Goal: Transaction & Acquisition: Purchase product/service

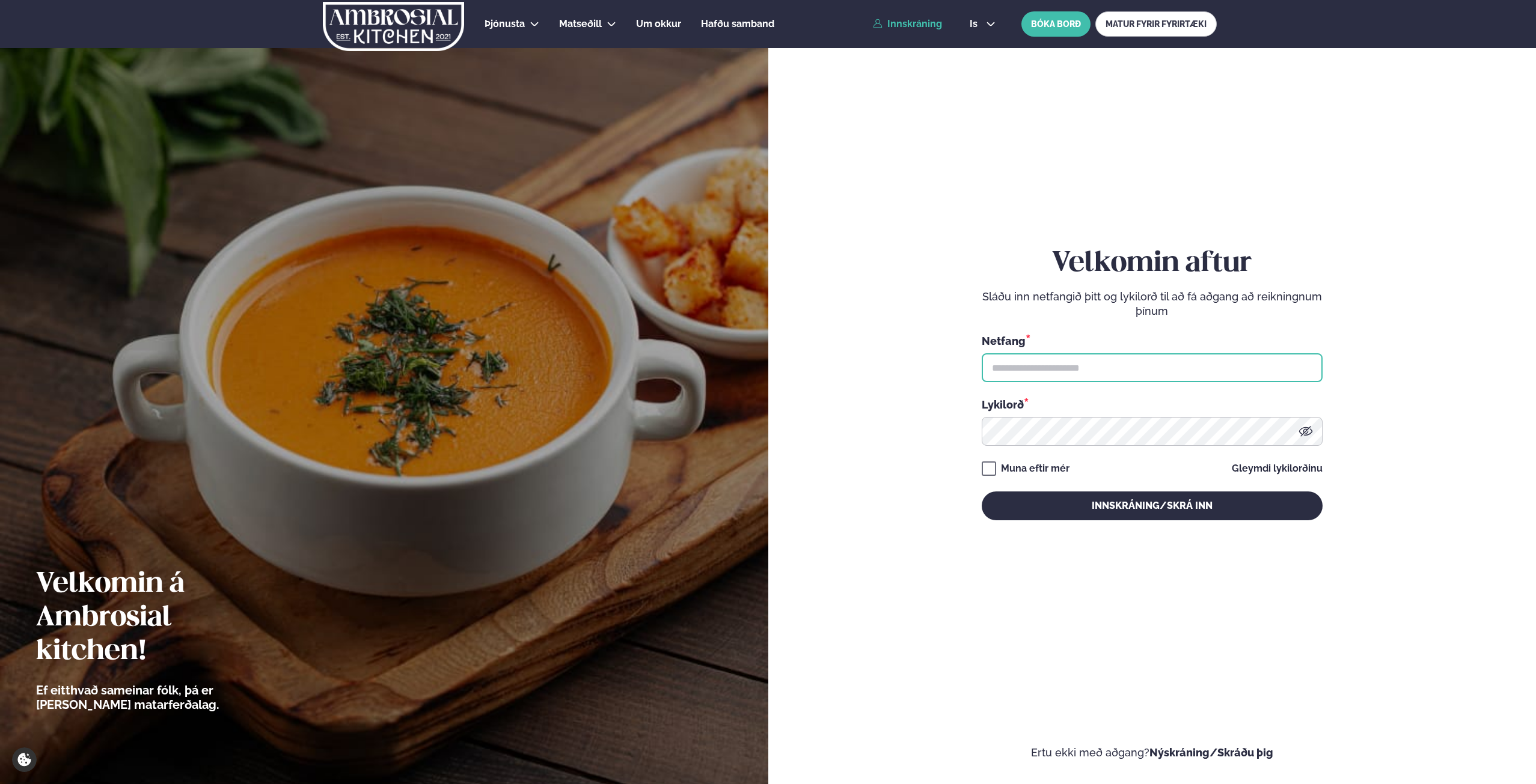
click at [1071, 374] on input "text" at bounding box center [1152, 368] width 341 height 29
type input "**********"
click at [982, 492] on button "Innskráning/Skrá inn" at bounding box center [1152, 506] width 341 height 29
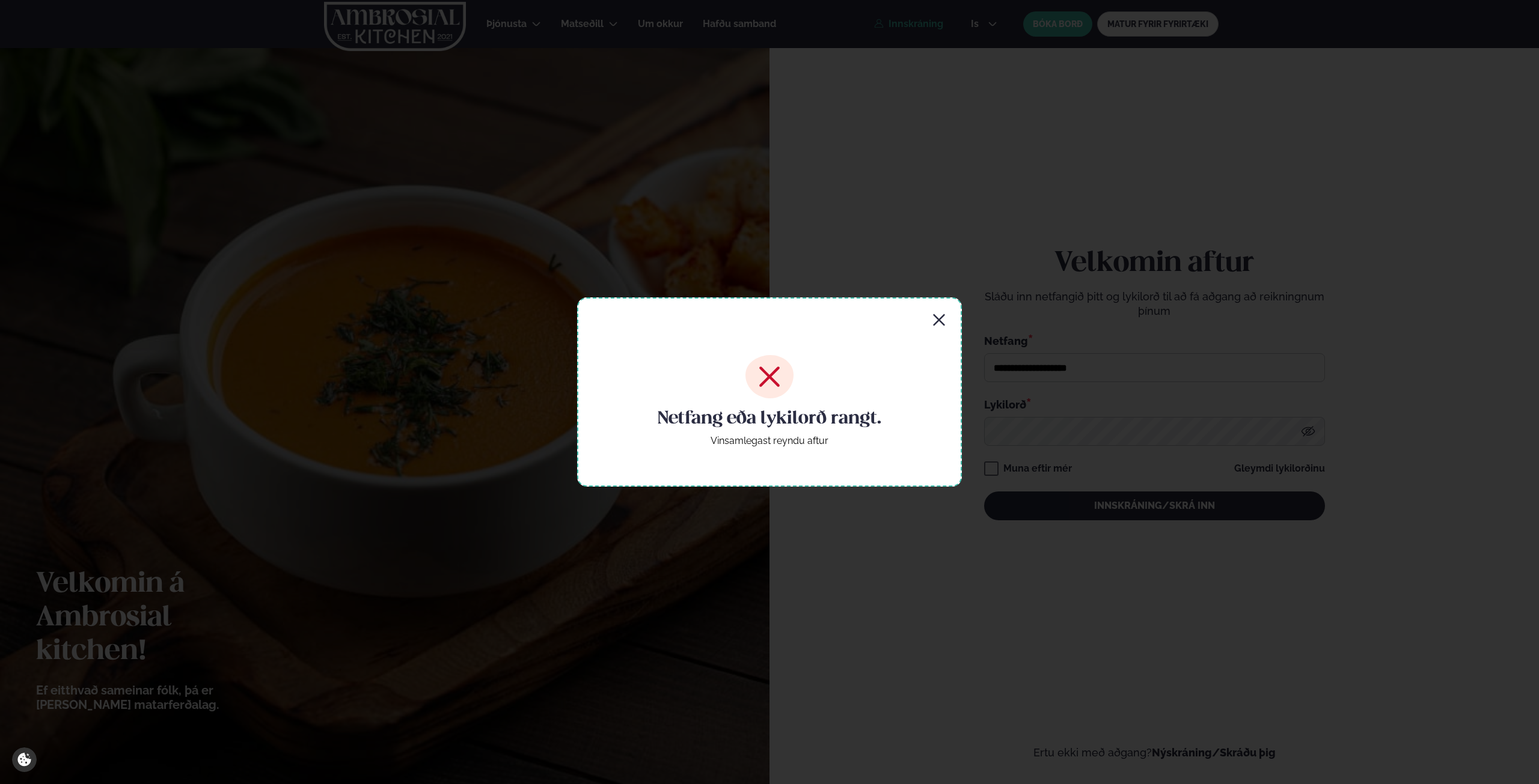
click at [948, 318] on div "Netfang eða lykilorð rangt. Vinsamlegast reyndu aftur" at bounding box center [770, 392] width 385 height 189
click at [938, 320] on icon "button" at bounding box center [939, 320] width 14 height 14
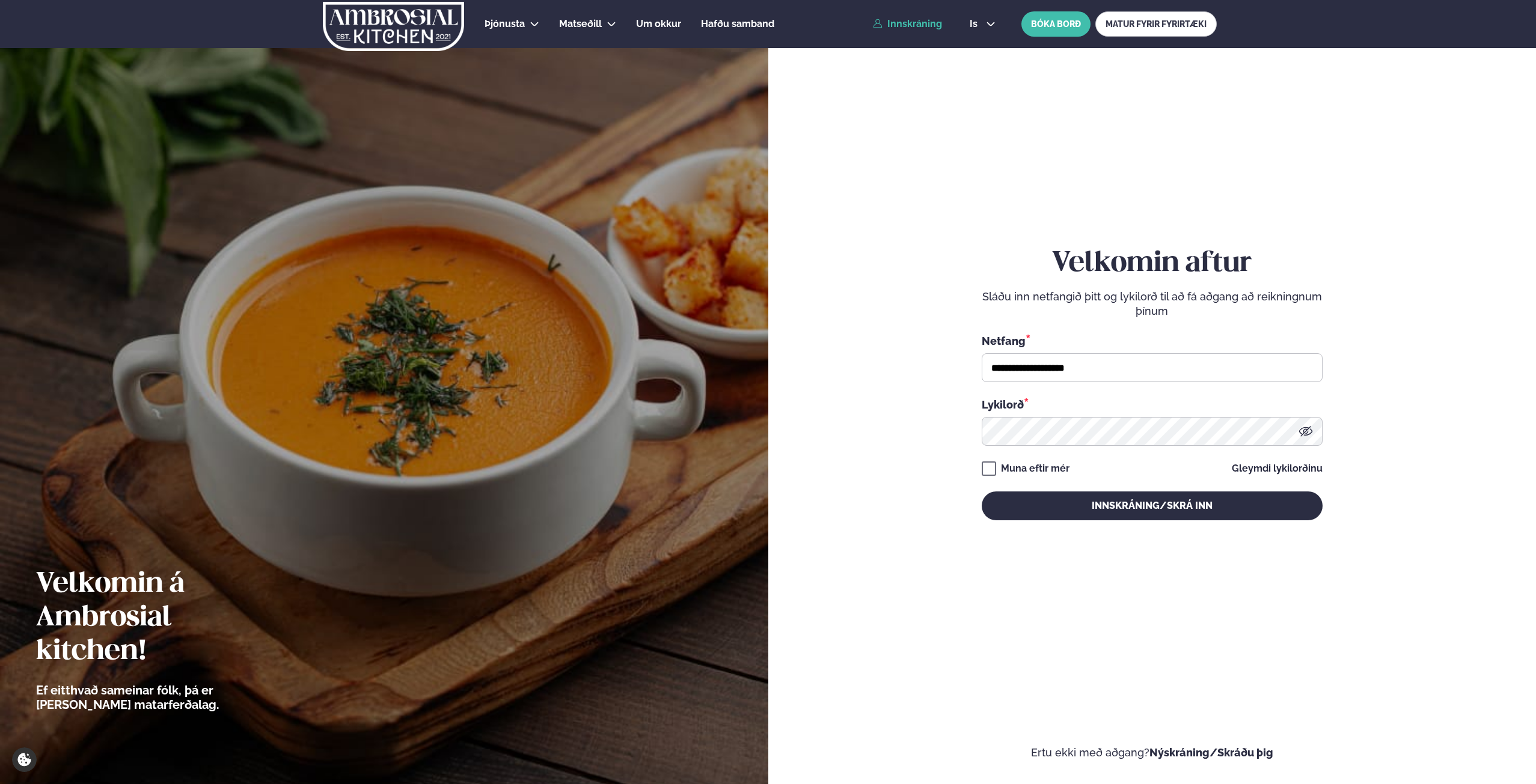
drag, startPoint x: 936, startPoint y: 319, endPoint x: 978, endPoint y: 373, distance: 68.4
click at [971, 365] on form "**********" at bounding box center [1153, 396] width 696 height 729
click at [915, 425] on form "**********" at bounding box center [1153, 396] width 696 height 729
click at [982, 492] on button "Innskráning/Skrá inn" at bounding box center [1152, 506] width 341 height 29
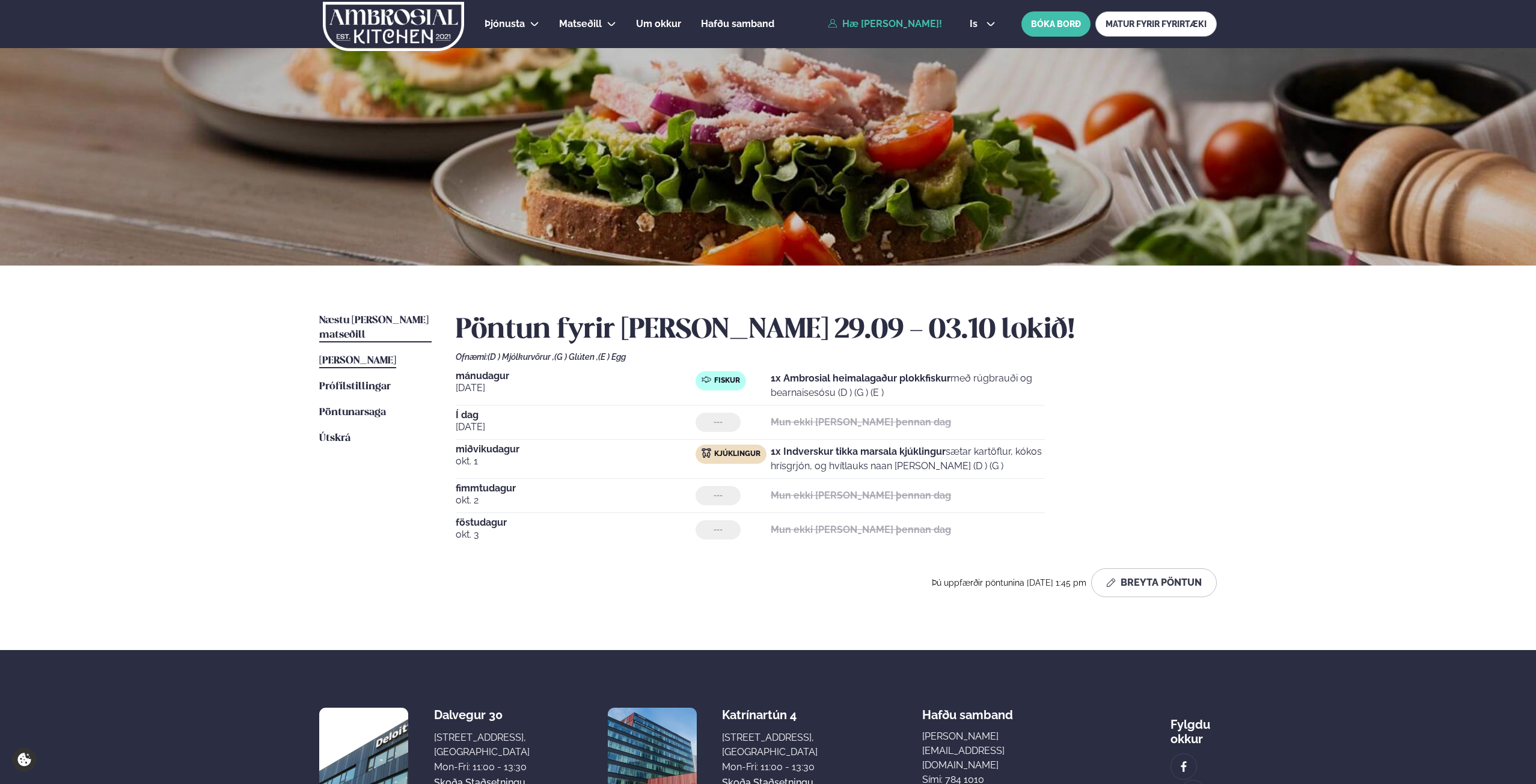
click at [374, 317] on span "Næstu [PERSON_NAME] matseðill" at bounding box center [374, 328] width 110 height 25
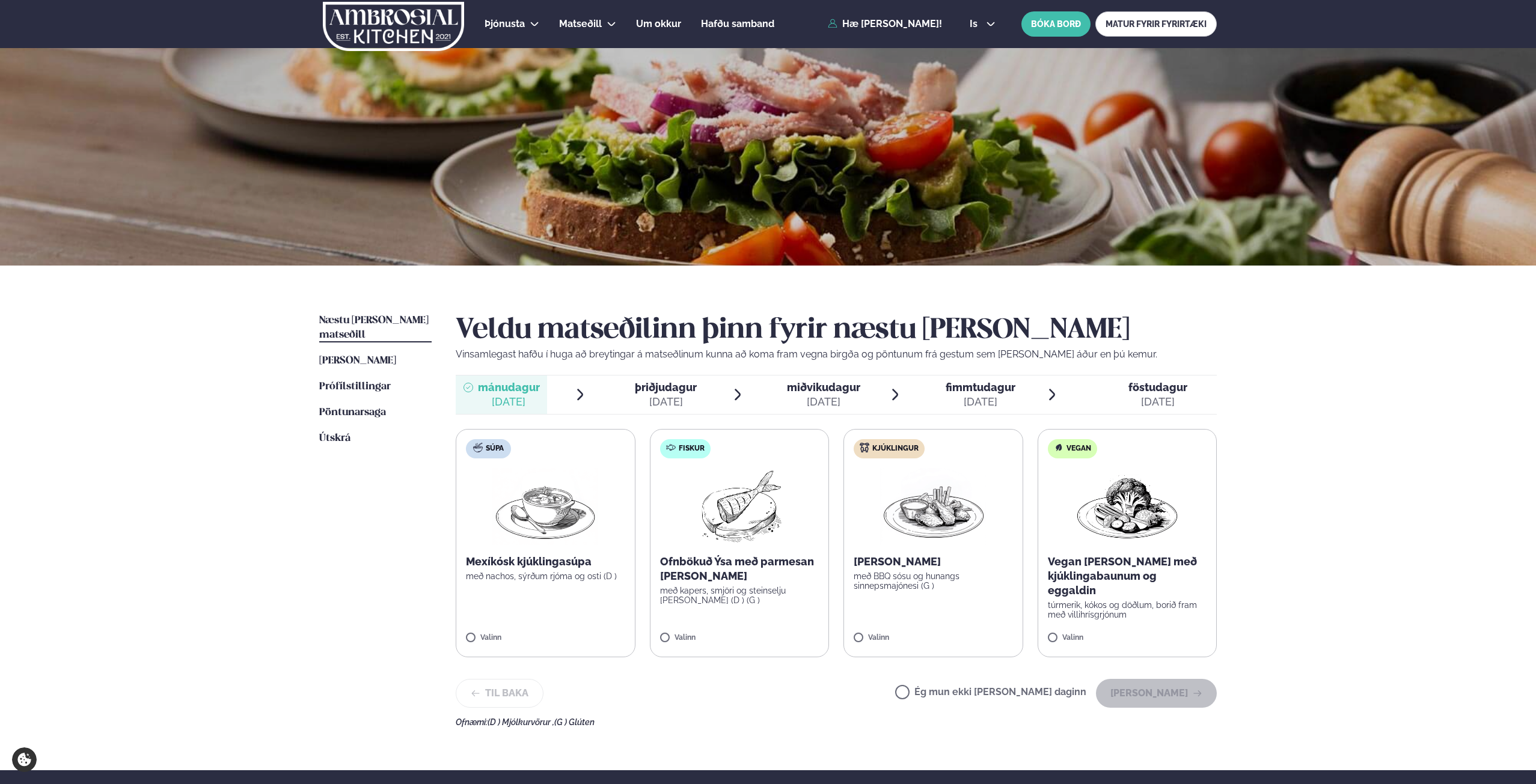
click at [926, 521] on img at bounding box center [933, 506] width 106 height 77
click at [1179, 699] on button "[PERSON_NAME]" at bounding box center [1156, 694] width 121 height 29
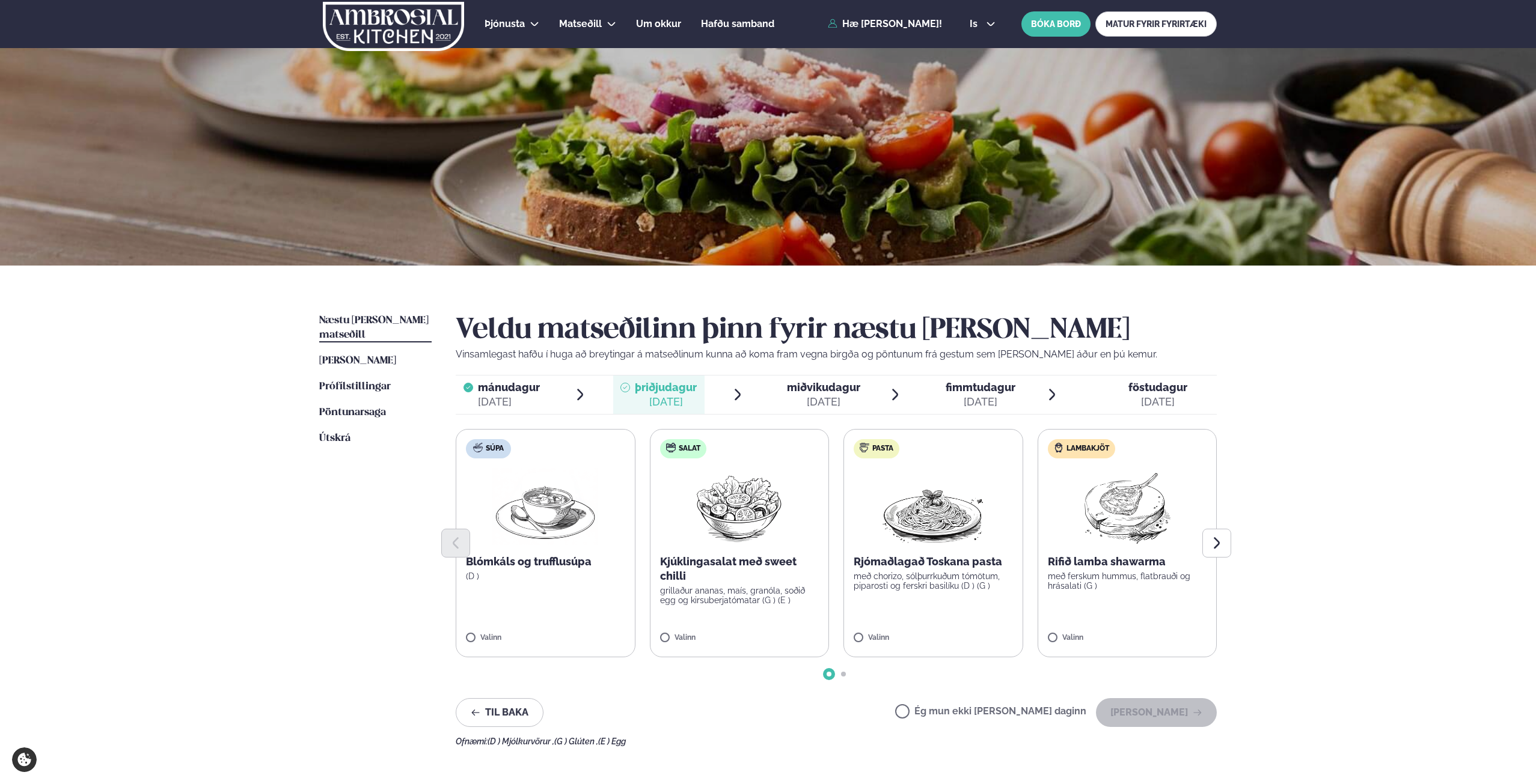
click at [1037, 712] on label "Ég mun ekki [PERSON_NAME] daginn" at bounding box center [990, 712] width 192 height 13
click at [1162, 716] on button "[PERSON_NAME]" at bounding box center [1156, 712] width 121 height 29
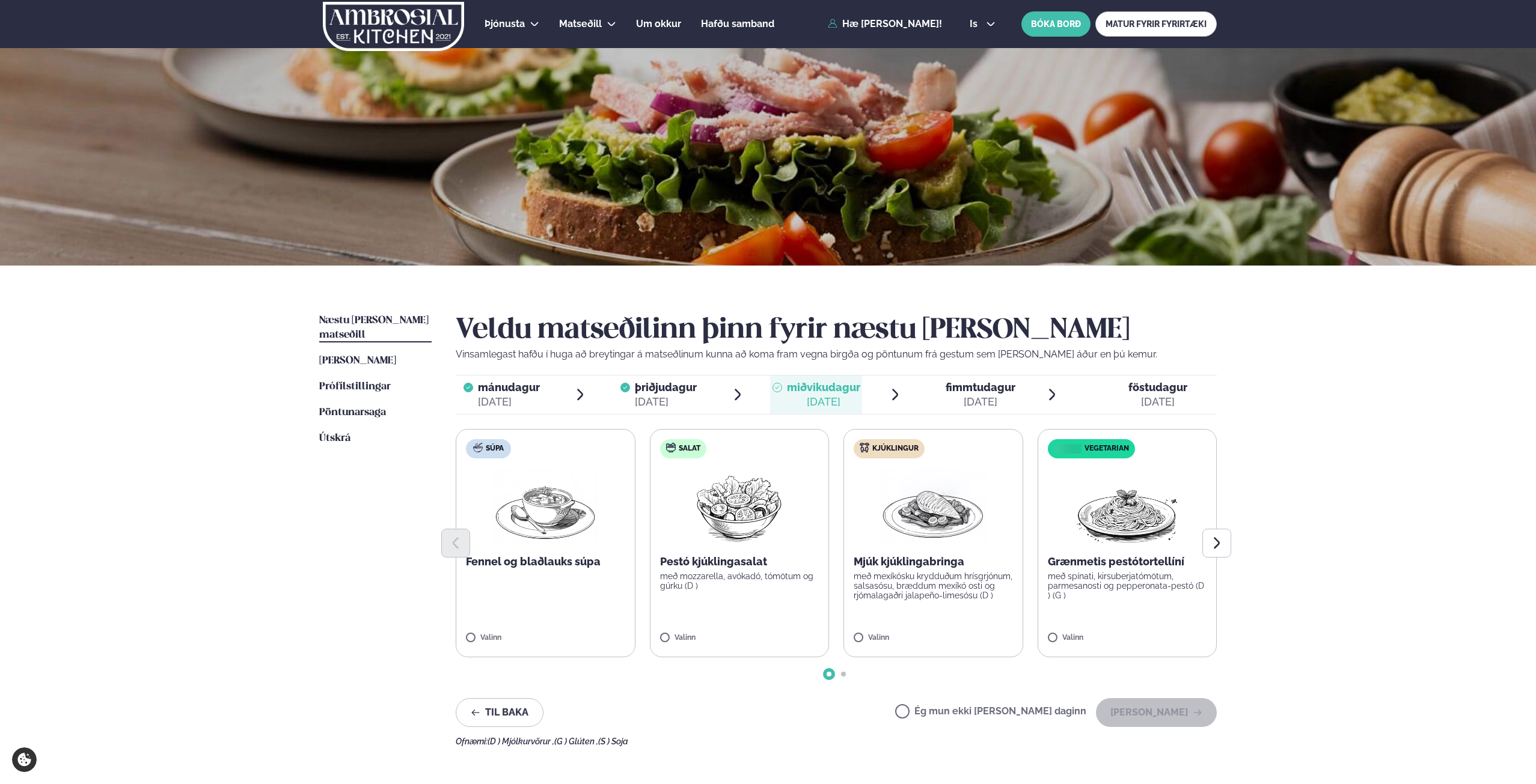
click at [746, 529] on img at bounding box center [739, 506] width 106 height 77
click at [1157, 709] on button "[PERSON_NAME]" at bounding box center [1156, 712] width 121 height 29
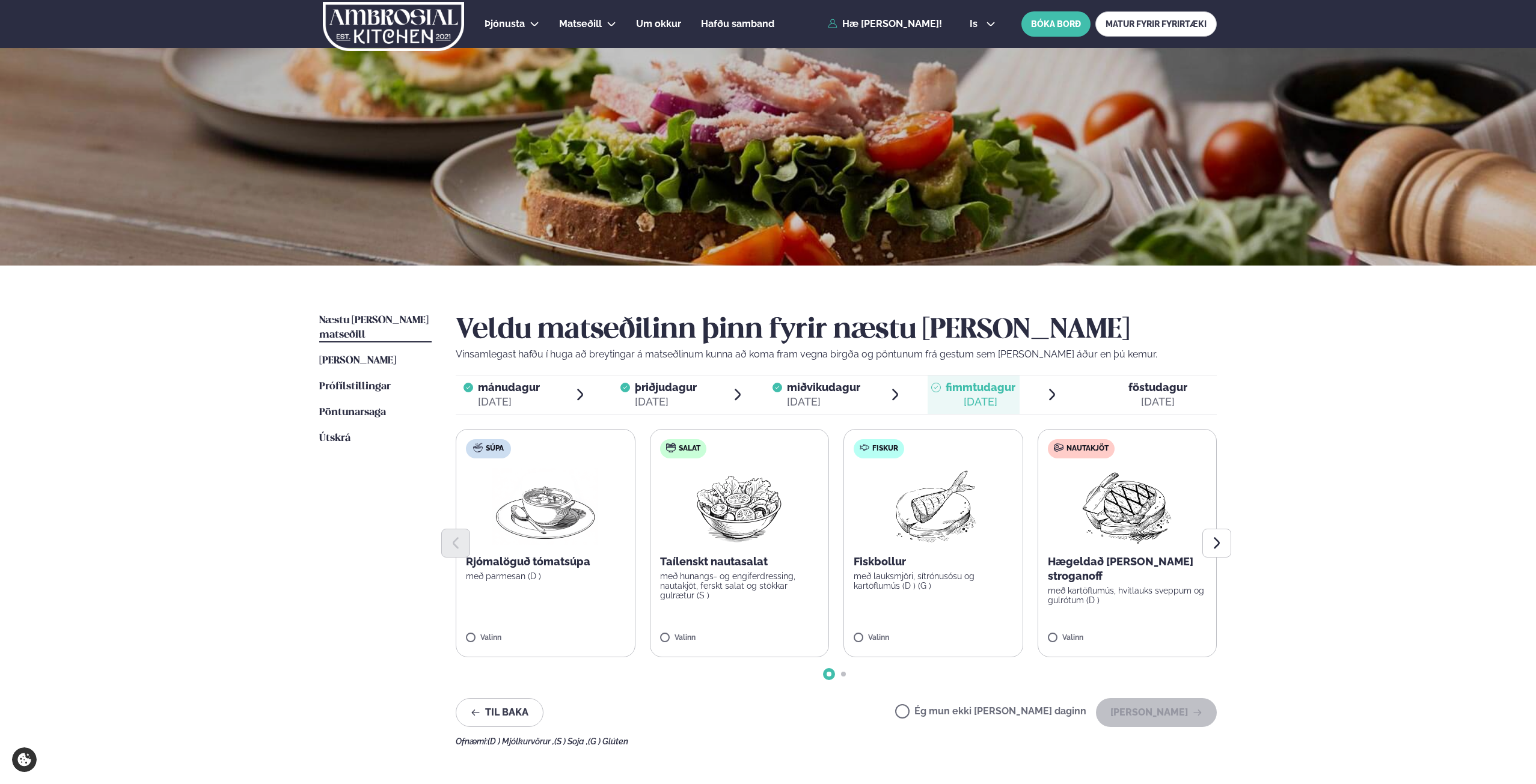
click at [1014, 708] on label "Ég mun ekki [PERSON_NAME] daginn" at bounding box center [990, 712] width 192 height 13
click at [1161, 717] on button "[PERSON_NAME]" at bounding box center [1156, 712] width 121 height 29
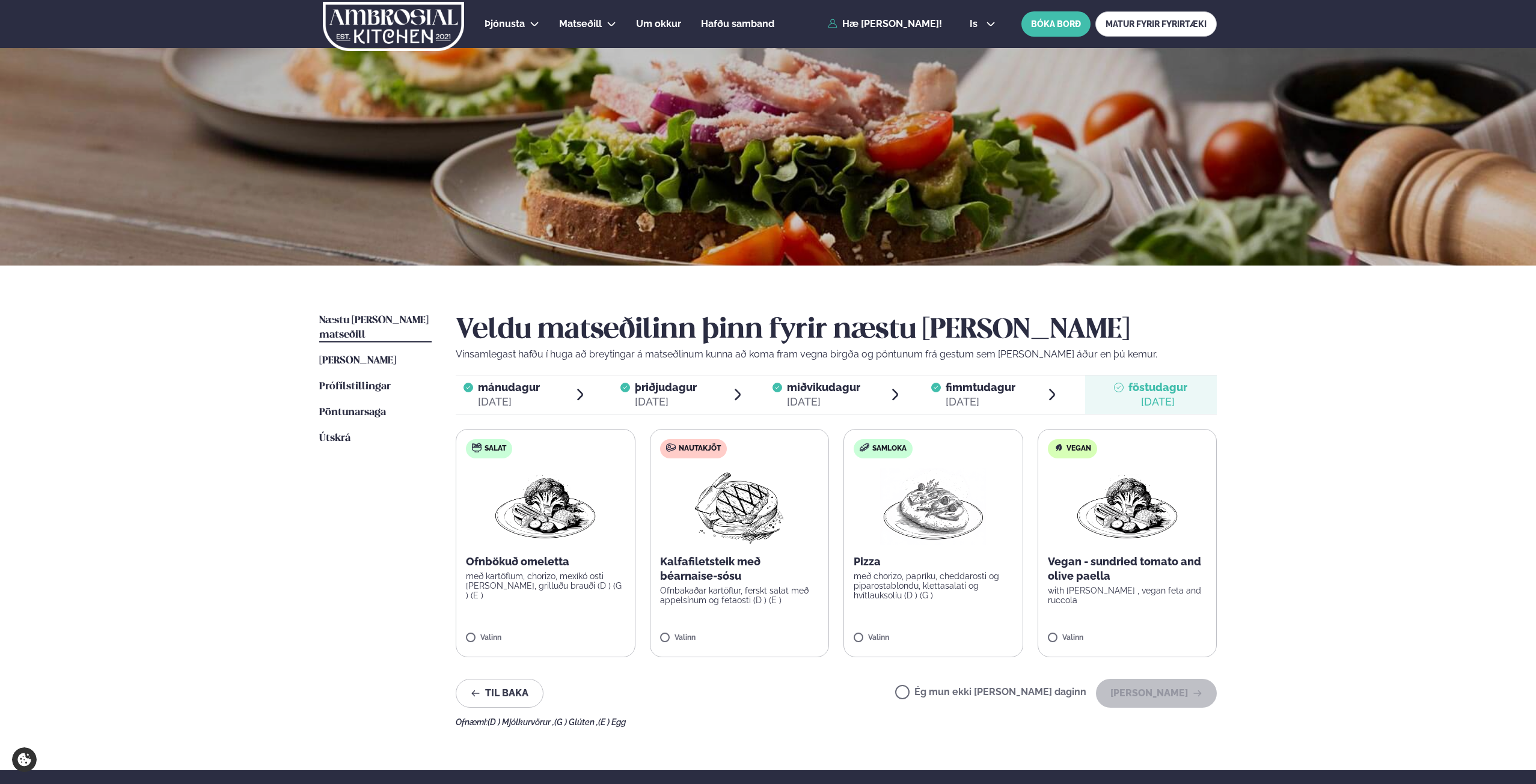
click at [1037, 690] on label "Ég mun ekki [PERSON_NAME] daginn" at bounding box center [990, 694] width 192 height 13
click at [1134, 691] on button "[PERSON_NAME]" at bounding box center [1156, 694] width 121 height 29
